Goal: Transaction & Acquisition: Purchase product/service

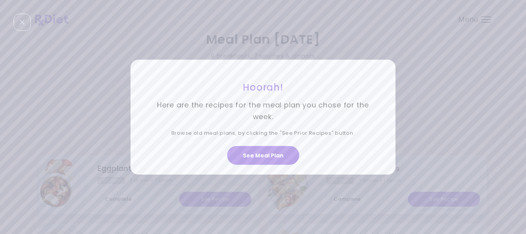
click at [408, 47] on div "Hoorah! Here are the recipes for the meal plan you chose for the week. Browse o…" at bounding box center [263, 117] width 526 height 234
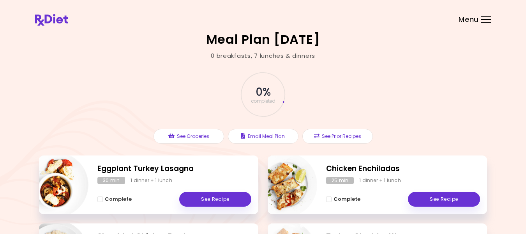
click at [483, 18] on div "Menu" at bounding box center [486, 19] width 10 height 6
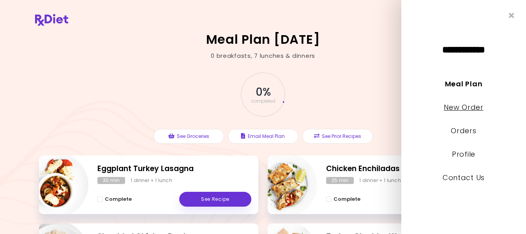
click at [452, 106] on link "New Order" at bounding box center [463, 107] width 39 height 10
select select "*"
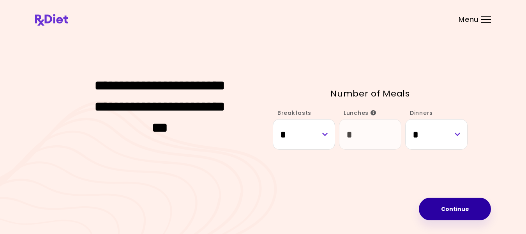
click at [458, 207] on button "Continue" at bounding box center [455, 208] width 72 height 23
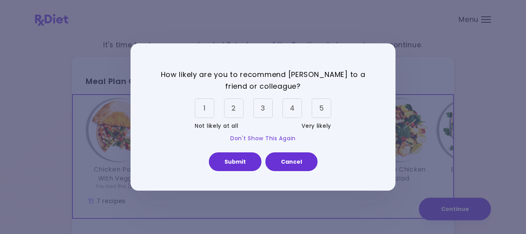
click at [267, 137] on link "Don't Show This Again" at bounding box center [262, 138] width 65 height 8
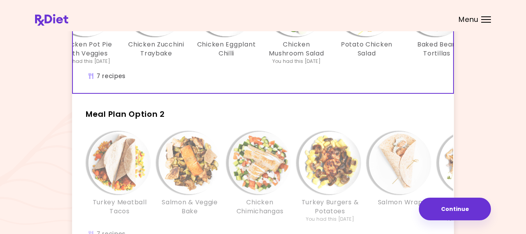
scroll to position [131, 0]
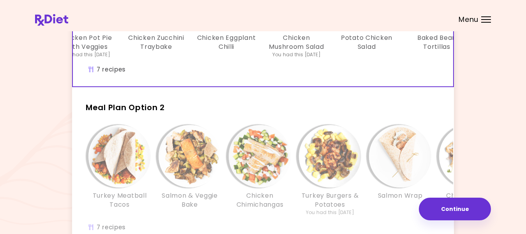
click at [216, 107] on h2 "Meal Plan Option 2" at bounding box center [263, 104] width 382 height 20
click at [159, 110] on span "Meal Plan Option 2" at bounding box center [125, 107] width 79 height 11
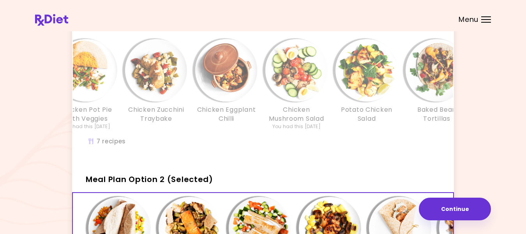
scroll to position [27, 0]
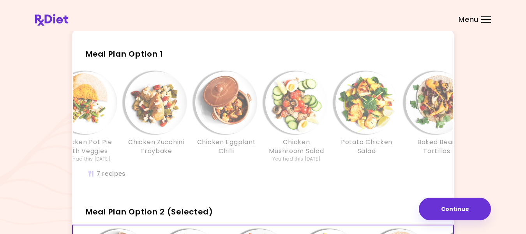
click at [267, 165] on div "Chicken Pot Pie With Veggies You had this [DATE] Chicken Zucchini Traybake Chic…" at bounding box center [296, 120] width 491 height 99
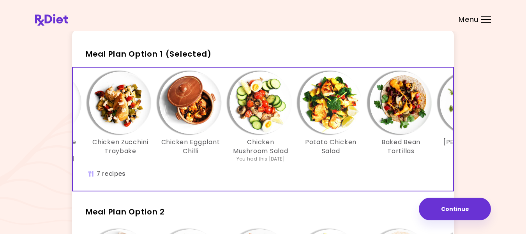
scroll to position [0, 0]
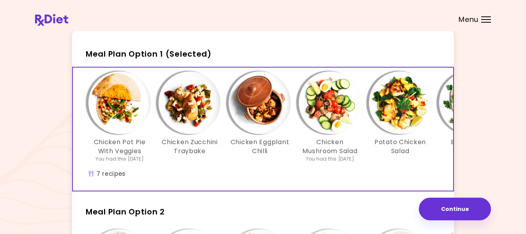
click at [229, 159] on div "Chicken Eggplant Chilli" at bounding box center [260, 116] width 70 height 91
click at [120, 118] on img "Info - Chicken Pot Pie With Veggies - Meal Plan Option 1 (Selected)" at bounding box center [119, 102] width 62 height 62
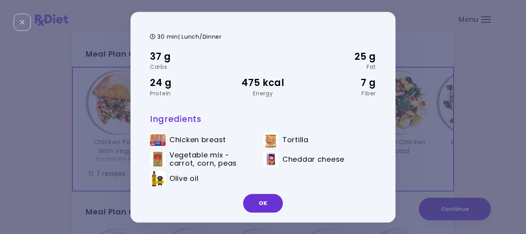
scroll to position [20, 0]
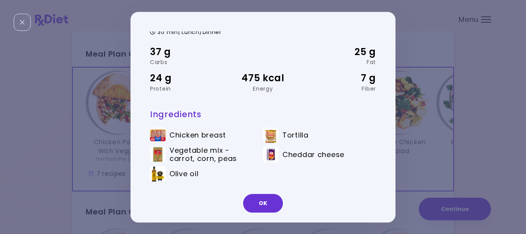
click at [264, 213] on div "OK" at bounding box center [263, 205] width 265 height 32
click at [263, 200] on button "OK" at bounding box center [263, 202] width 40 height 19
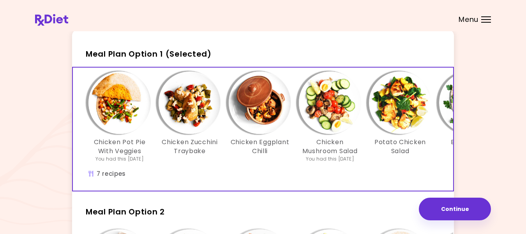
click at [193, 102] on img "Info - Chicken Zucchini Traybake - Meal Plan Option 1 (Selected)" at bounding box center [190, 102] width 62 height 62
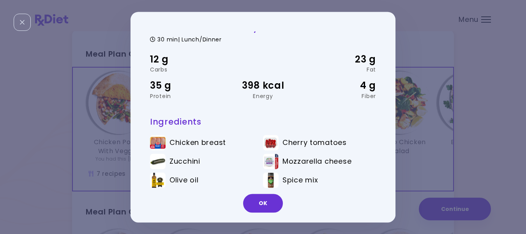
scroll to position [26, 0]
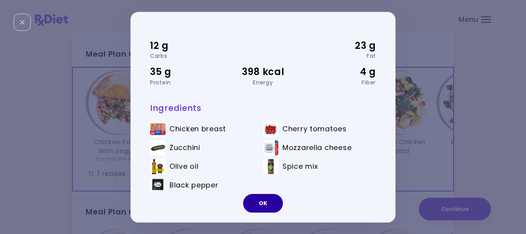
click at [262, 202] on button "OK" at bounding box center [263, 202] width 40 height 19
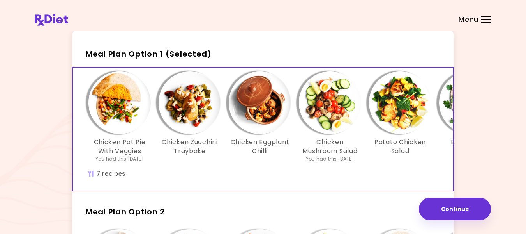
click at [262, 108] on img "Info - Chicken Eggplant Chilli - Meal Plan Option 1 (Selected)" at bounding box center [260, 102] width 62 height 62
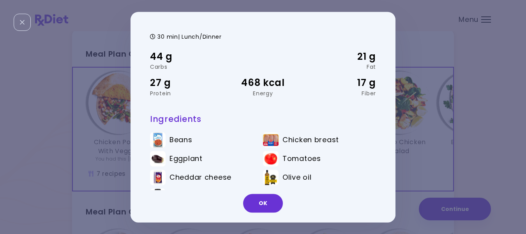
scroll to position [37, 0]
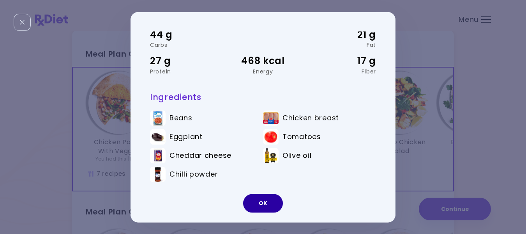
click at [262, 203] on button "OK" at bounding box center [263, 202] width 40 height 19
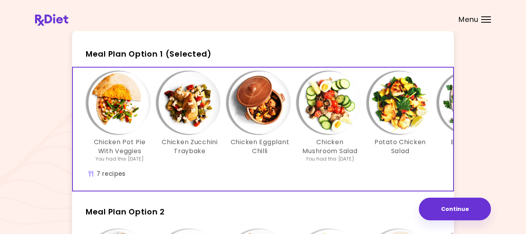
click at [190, 108] on img "Info - Chicken Zucchini Traybake - Meal Plan Option 1 (Selected)" at bounding box center [190, 102] width 62 height 62
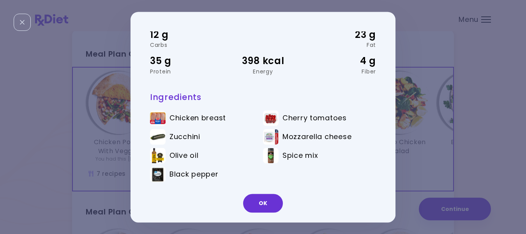
scroll to position [0, 0]
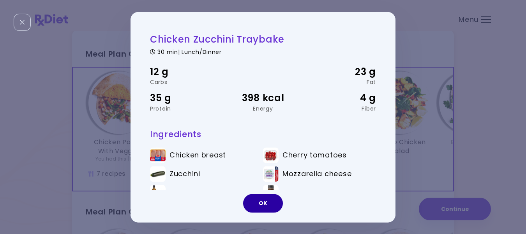
click at [263, 202] on button "OK" at bounding box center [263, 202] width 40 height 19
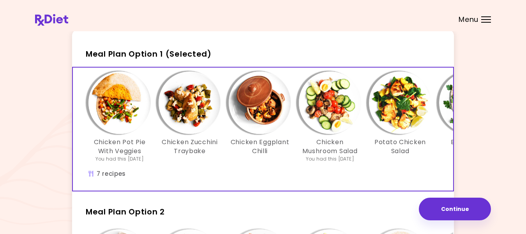
click at [334, 106] on img "Info - Chicken Mushroom Salad - Meal Plan Option 1 (Selected)" at bounding box center [330, 102] width 62 height 62
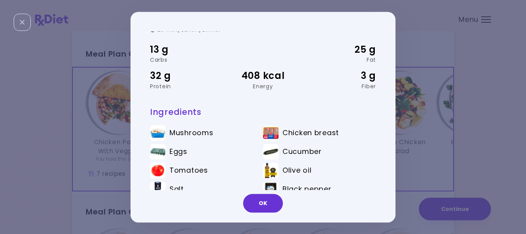
scroll to position [37, 0]
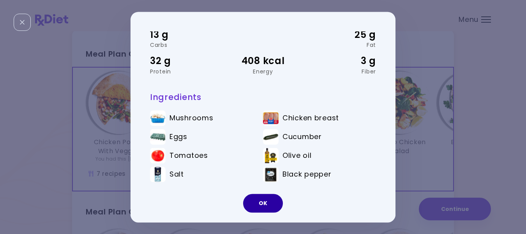
click at [261, 209] on button "OK" at bounding box center [263, 202] width 40 height 19
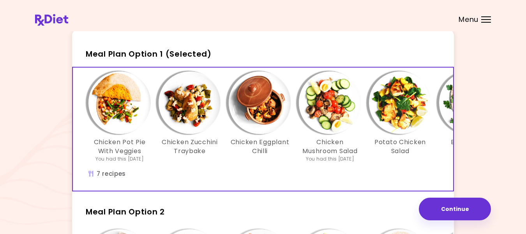
click at [399, 100] on img "Info - Potato Chicken Salad - Meal Plan Option 1 (Selected)" at bounding box center [400, 102] width 62 height 62
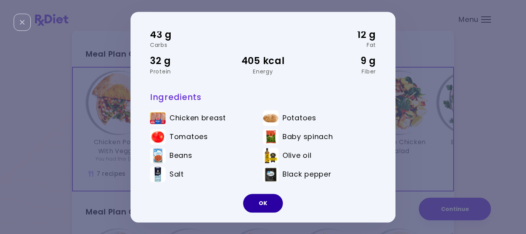
click at [262, 202] on button "OK" at bounding box center [263, 202] width 40 height 19
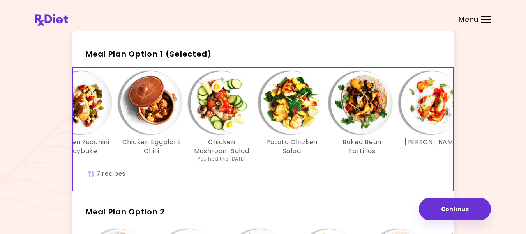
scroll to position [0, 109]
click at [363, 106] on img "Info - Baked Bean Tortillas - Meal Plan Option 1 (Selected)" at bounding box center [362, 102] width 62 height 62
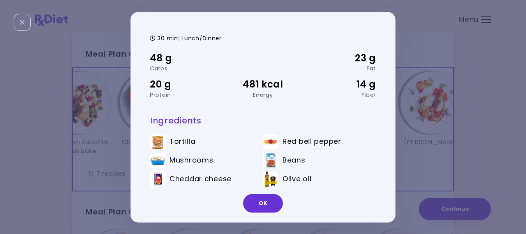
scroll to position [29, 0]
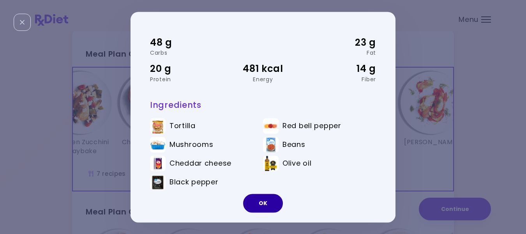
click at [264, 202] on button "OK" at bounding box center [263, 202] width 40 height 19
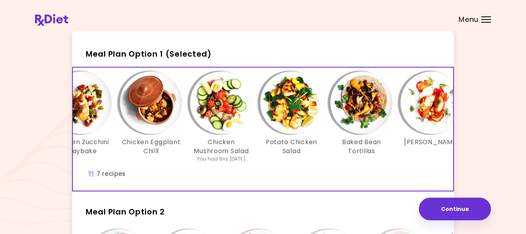
click at [433, 98] on img "Info - Zucchini Lasagna - Meal Plan Option 1 (Selected)" at bounding box center [432, 102] width 62 height 62
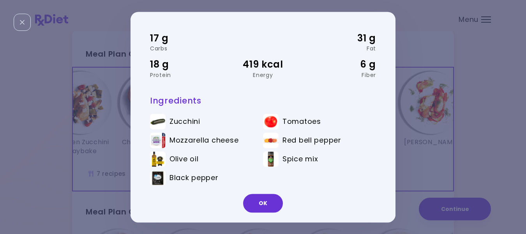
scroll to position [37, 0]
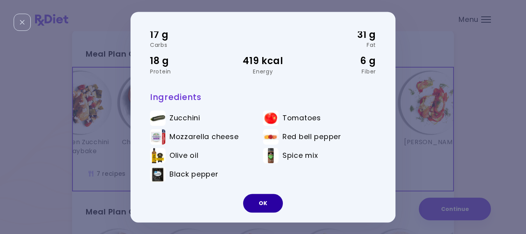
click at [262, 204] on button "OK" at bounding box center [263, 202] width 40 height 19
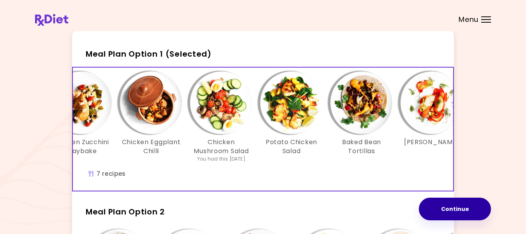
click at [451, 206] on button "Continue" at bounding box center [455, 208] width 72 height 23
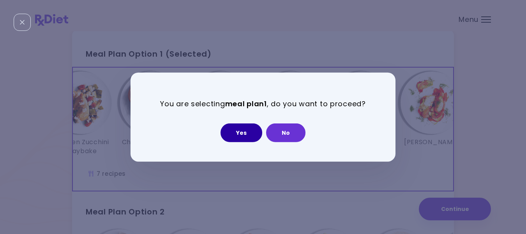
click at [245, 134] on button "Yes" at bounding box center [242, 132] width 42 height 19
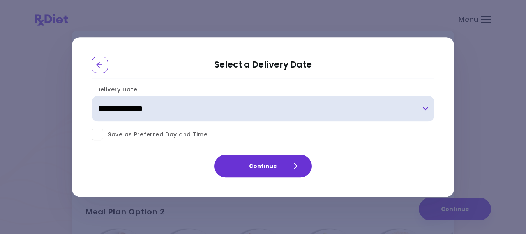
click at [427, 107] on select "**********" at bounding box center [263, 109] width 343 height 26
select select "**********"
click option "**********" at bounding box center [0, 0] width 0 height 0
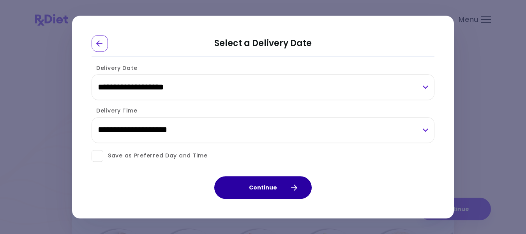
click at [294, 187] on icon "button" at bounding box center [294, 187] width 6 height 6
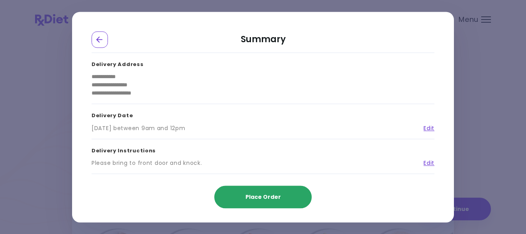
click at [262, 195] on span "Place Order" at bounding box center [263, 197] width 35 height 8
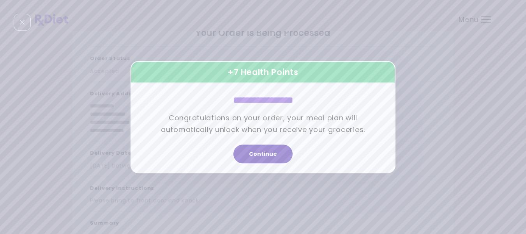
click at [267, 152] on button "Continue" at bounding box center [263, 153] width 59 height 19
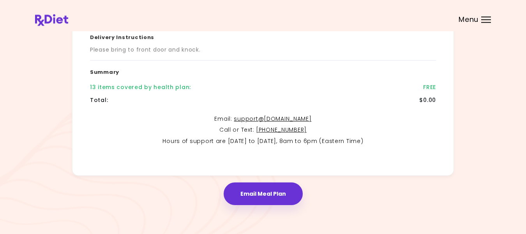
scroll to position [182, 0]
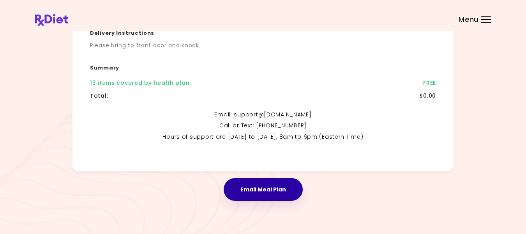
click at [267, 191] on button "Email Meal Plan" at bounding box center [263, 189] width 79 height 23
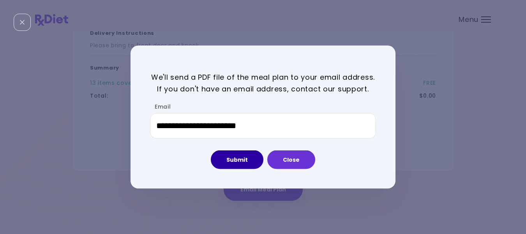
click at [237, 160] on button "Submit" at bounding box center [237, 159] width 53 height 19
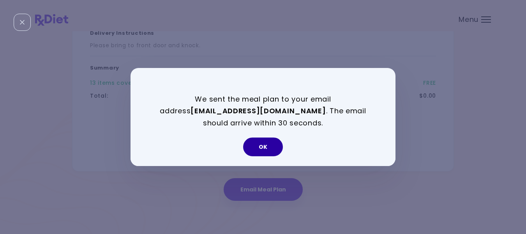
click at [265, 149] on button "OK" at bounding box center [263, 146] width 40 height 19
